Goal: Obtain resource: Download file/media

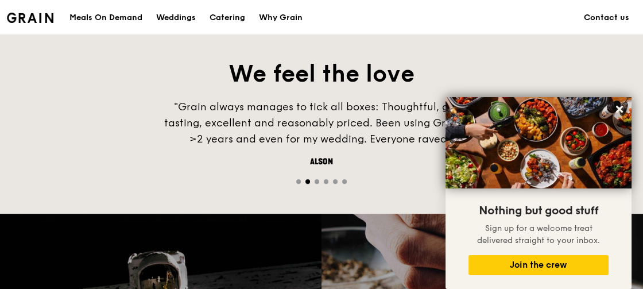
scroll to position [732, 0]
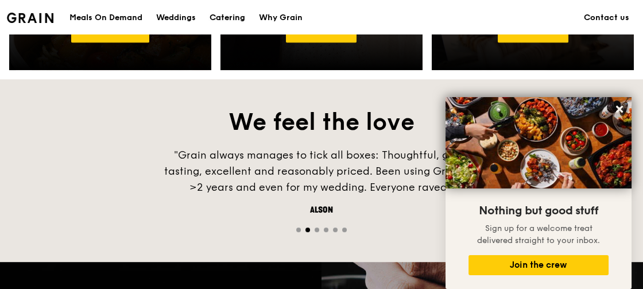
click at [213, 18] on div "Catering" at bounding box center [227, 18] width 36 height 34
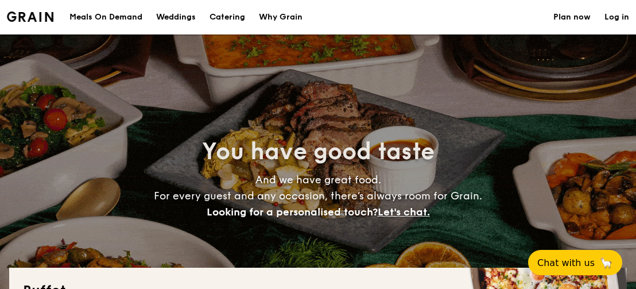
select select
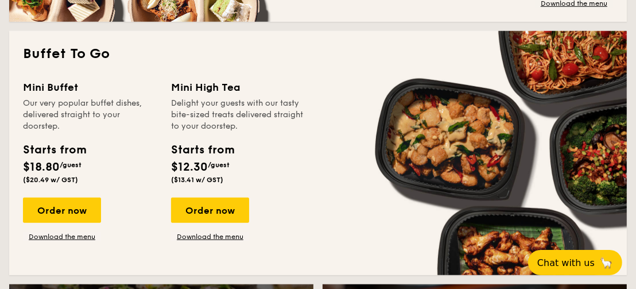
scroll to position [746, 0]
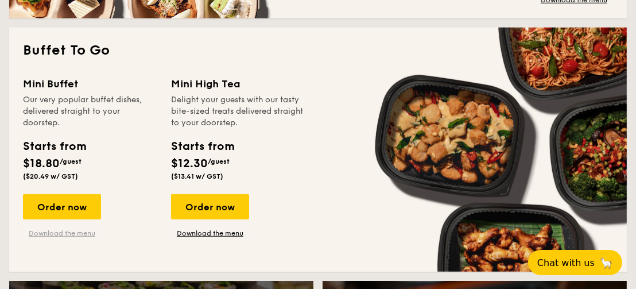
click at [54, 235] on link "Download the menu" at bounding box center [62, 232] width 78 height 9
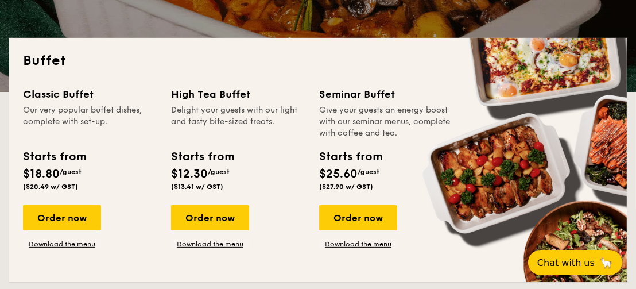
scroll to position [287, 0]
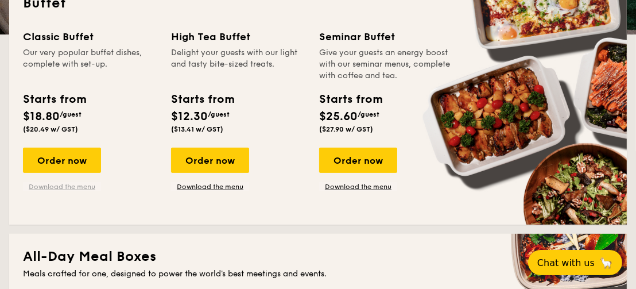
click at [63, 186] on link "Download the menu" at bounding box center [62, 186] width 78 height 9
